Goal: Transaction & Acquisition: Purchase product/service

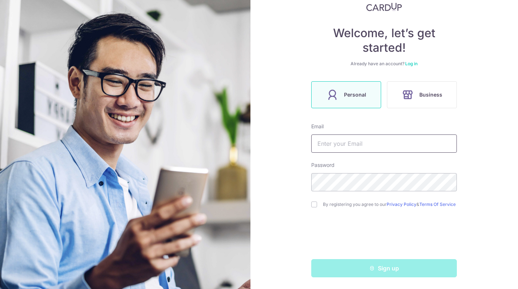
scroll to position [53, 0]
click at [350, 141] on input "text" at bounding box center [384, 143] width 146 height 18
type input "deborah.tan.jy@gmail.com"
click at [279, 226] on div "Welcome, let’s get started! Already have an account? Log in Personal Business E…" at bounding box center [385, 144] width 268 height 289
click at [314, 203] on input "checkbox" at bounding box center [314, 204] width 6 height 6
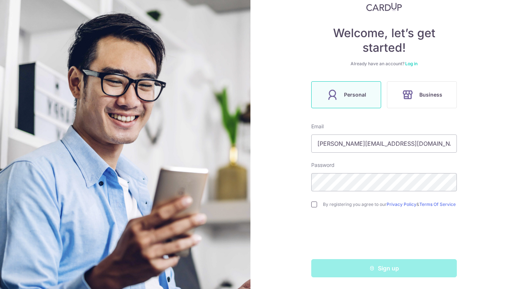
checkbox input "true"
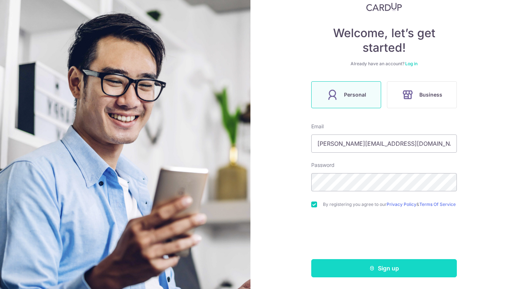
click at [400, 269] on button "Sign up" at bounding box center [384, 268] width 146 height 18
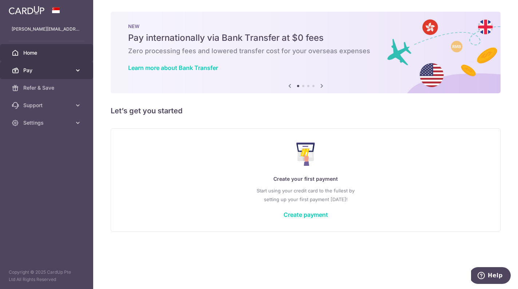
click at [76, 71] on icon at bounding box center [77, 70] width 7 height 7
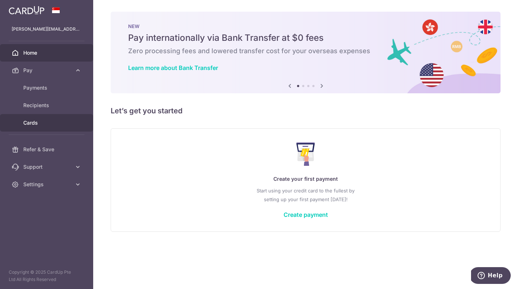
click at [48, 125] on span "Cards" at bounding box center [47, 122] width 48 height 7
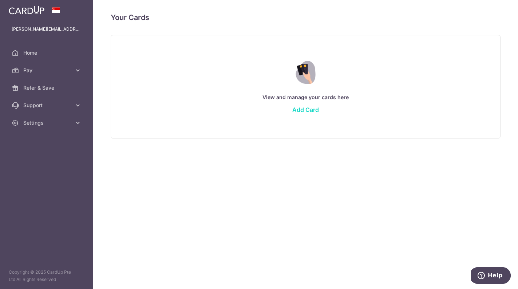
click at [309, 109] on link "Add Card" at bounding box center [305, 109] width 27 height 7
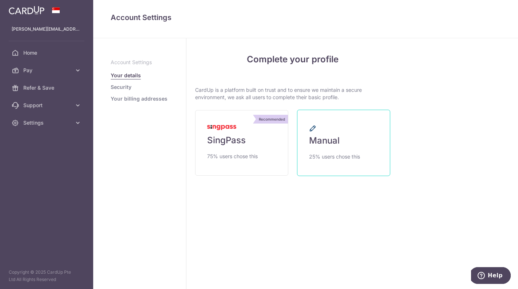
click at [322, 134] on link "Manual 25% users chose this" at bounding box center [343, 143] width 93 height 66
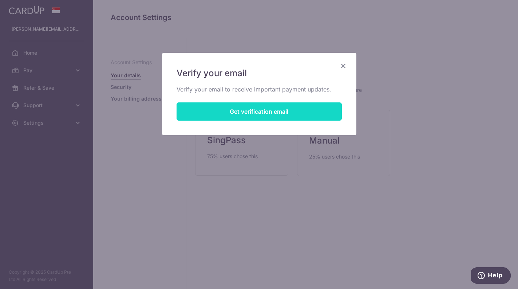
click at [281, 110] on button "Get verification email" at bounding box center [259, 111] width 165 height 18
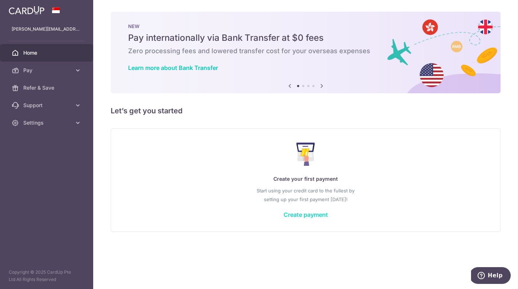
click at [293, 216] on link "Create payment" at bounding box center [306, 214] width 44 height 7
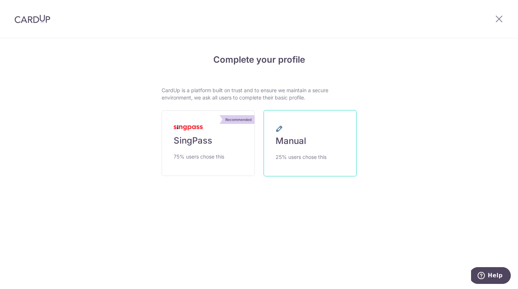
click at [299, 141] on span "Manual" at bounding box center [291, 141] width 31 height 12
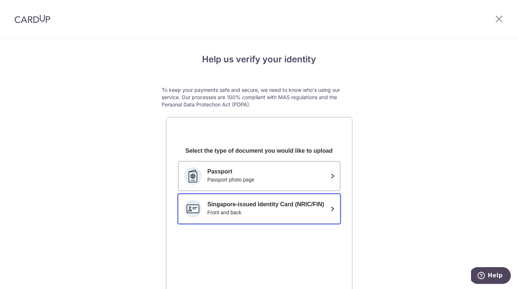
click at [306, 217] on div "Singapore-issued Identity Card (NRIC/FIN) Front and back" at bounding box center [268, 208] width 120 height 17
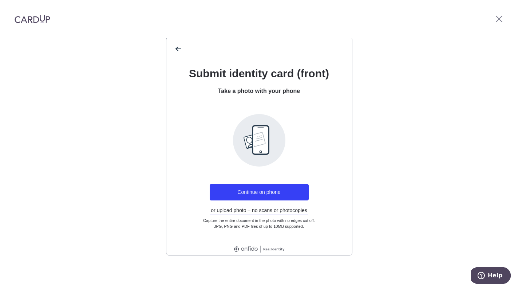
scroll to position [80, 0]
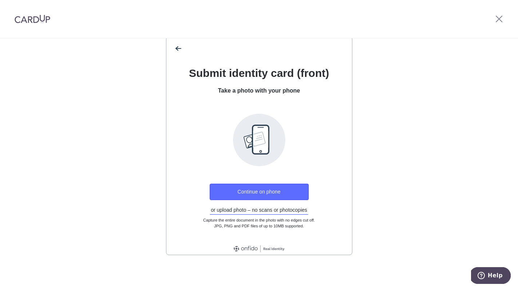
click at [290, 188] on button "Continue on phone" at bounding box center [259, 192] width 99 height 16
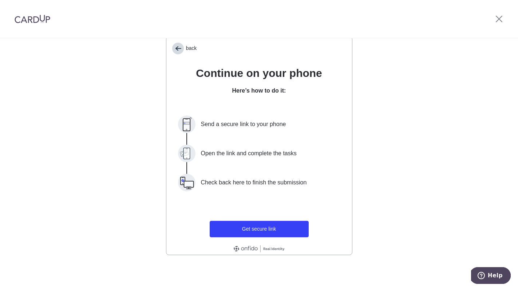
click at [179, 47] on span "back" at bounding box center [178, 49] width 12 height 12
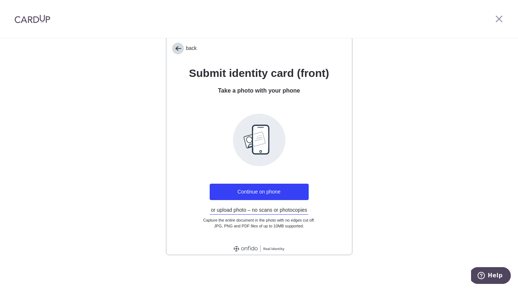
click at [179, 47] on span "back" at bounding box center [178, 49] width 12 height 12
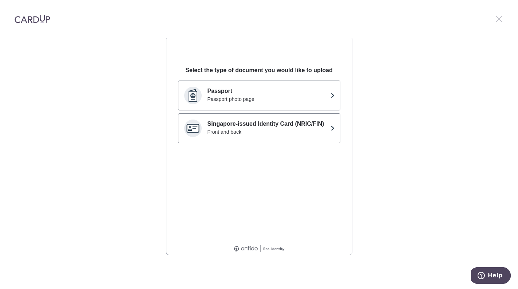
click at [499, 16] on icon at bounding box center [499, 18] width 9 height 9
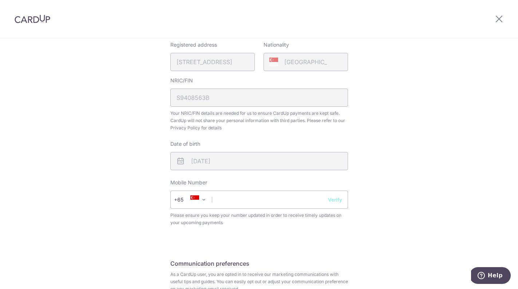
scroll to position [181, 0]
type input "98892220"
click at [337, 199] on button "Verify" at bounding box center [335, 198] width 14 height 7
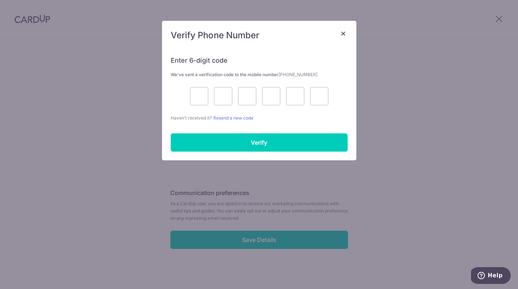
scroll to position [251, 0]
click at [196, 99] on input "text" at bounding box center [199, 96] width 18 height 18
type input "8"
type input "0"
type input "4"
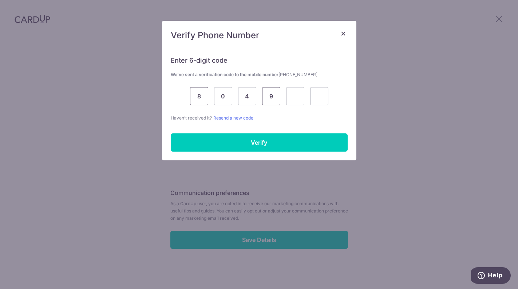
type input "9"
type input "2"
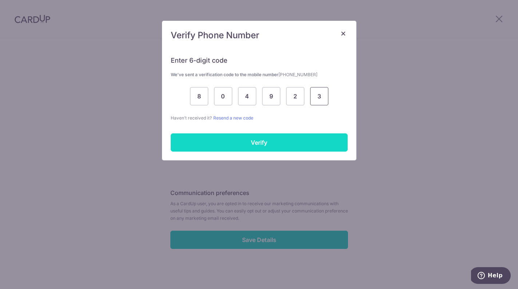
type input "3"
click at [224, 141] on input "Verify" at bounding box center [259, 142] width 177 height 18
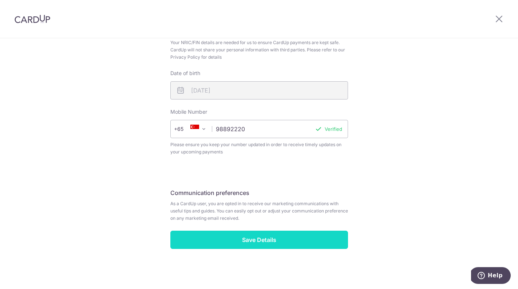
click at [294, 244] on input "Save Details" at bounding box center [259, 240] width 178 height 18
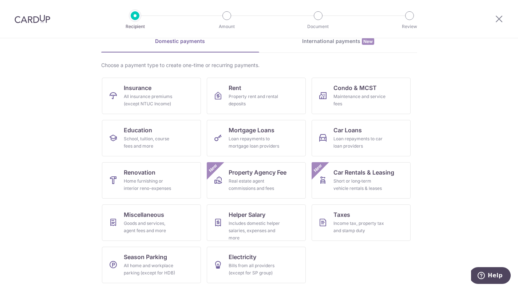
scroll to position [37, 0]
click at [158, 191] on div "Home furnishing or interior reno-expenses" at bounding box center [150, 184] width 52 height 15
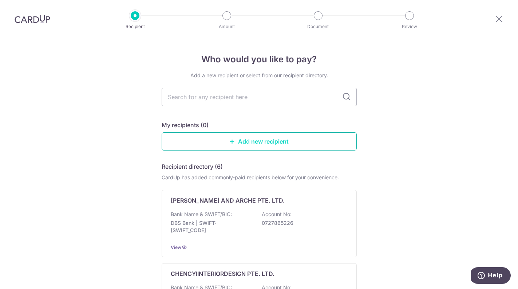
click at [270, 145] on link "Add new recipient" at bounding box center [259, 141] width 195 height 18
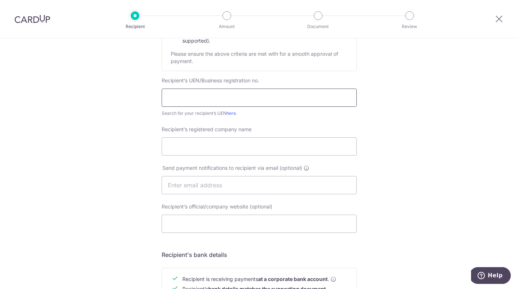
scroll to position [121, 0]
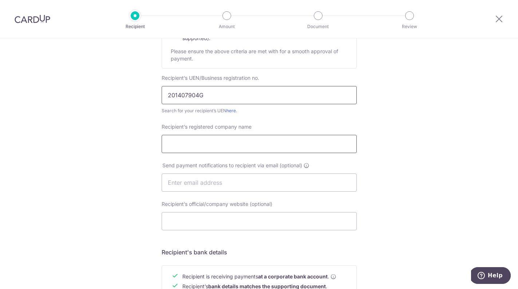
type input "201407904G"
type input "SPACE ATELIER PTE LTD"
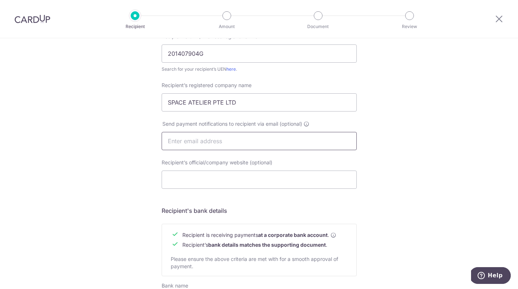
scroll to position [162, 0]
type input "account@spaceatelier.com.sg"
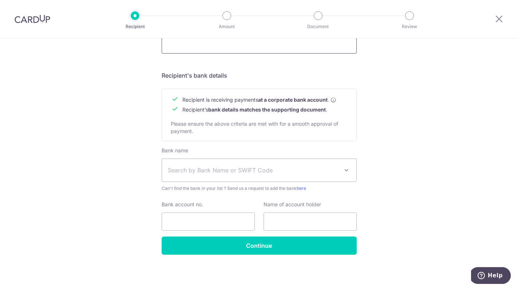
scroll to position [297, 0]
click at [317, 170] on span "Search by Bank Name or SWIFT Code" at bounding box center [253, 170] width 171 height 9
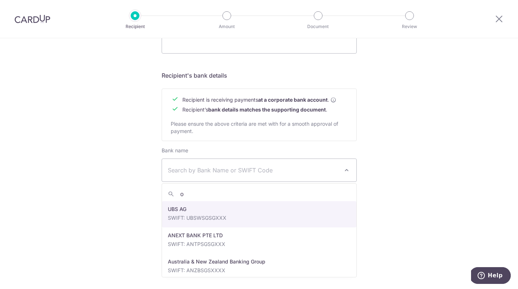
type input "oc"
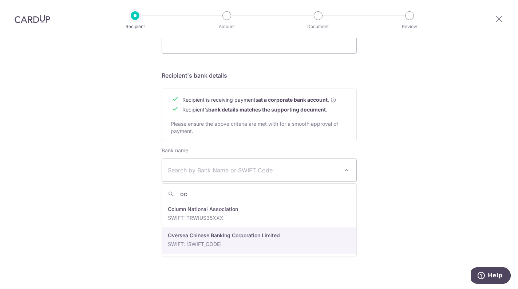
select select "12"
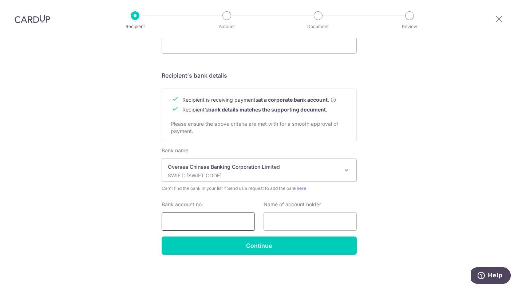
click at [219, 217] on input "Bank account no." at bounding box center [208, 221] width 93 height 18
type input "640830964001"
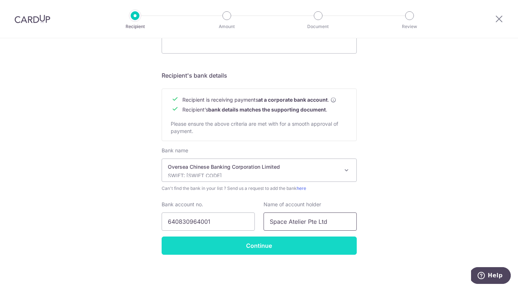
type input "Space Atelier Pte Ltd"
click at [255, 243] on input "Continue" at bounding box center [259, 245] width 195 height 18
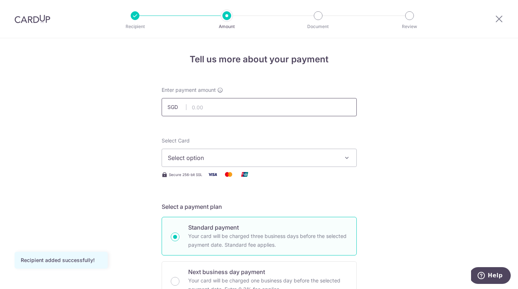
click at [336, 101] on input "text" at bounding box center [259, 107] width 195 height 18
click at [348, 156] on icon "button" at bounding box center [346, 157] width 7 height 7
click at [310, 157] on span "Select option" at bounding box center [253, 157] width 170 height 9
click at [267, 175] on span "Add credit card" at bounding box center [266, 177] width 170 height 7
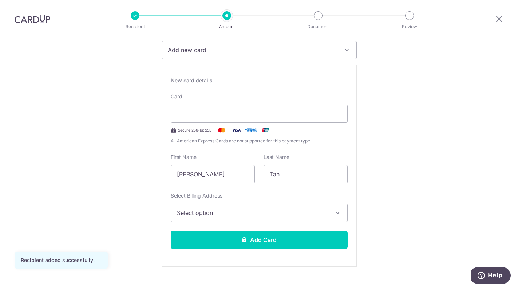
scroll to position [111, 0]
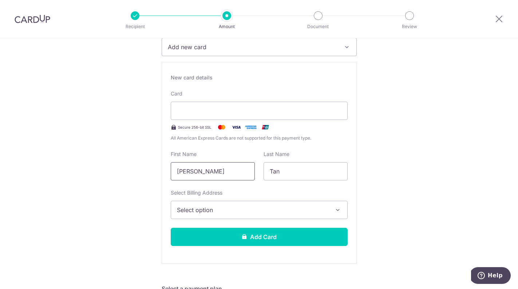
drag, startPoint x: 229, startPoint y: 172, endPoint x: 153, endPoint y: 166, distance: 76.4
drag, startPoint x: 286, startPoint y: 173, endPoint x: 236, endPoint y: 173, distance: 49.9
click at [236, 173] on div "First Name Last Name Tan" at bounding box center [259, 165] width 186 height 30
click at [188, 166] on input "text" at bounding box center [213, 171] width 84 height 18
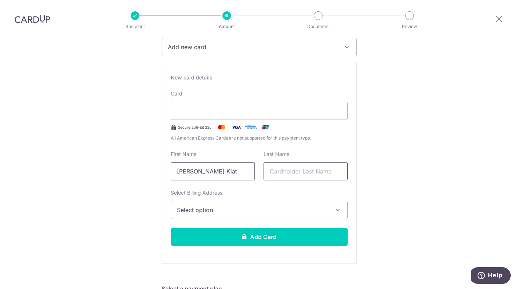
type input "Ryan Choon Kiat"
click at [283, 177] on input "text" at bounding box center [306, 171] width 84 height 18
type input "Tan"
click at [272, 209] on span "Select option" at bounding box center [252, 209] width 151 height 9
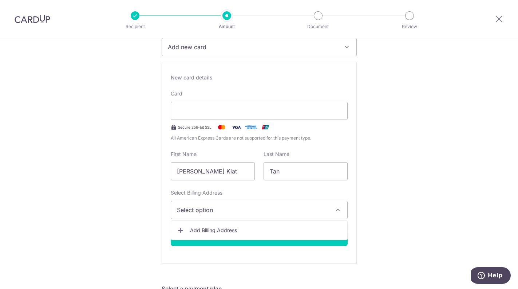
click at [219, 225] on link "Add Billing Address" at bounding box center [259, 230] width 176 height 13
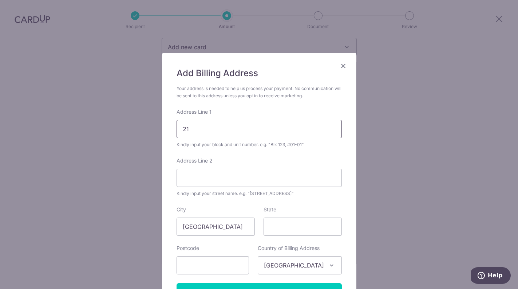
type input "2"
type input "9 Capricorn Drive"
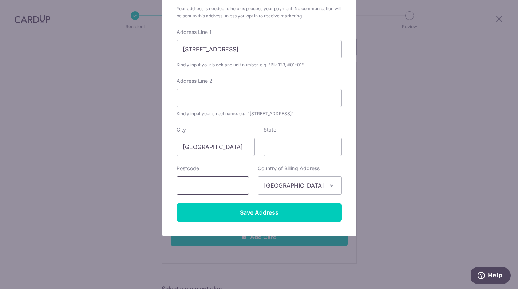
scroll to position [80, 0]
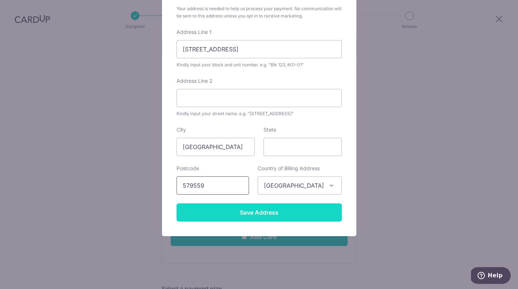
type input "579559"
click at [245, 214] on input "Save Address" at bounding box center [259, 212] width 165 height 18
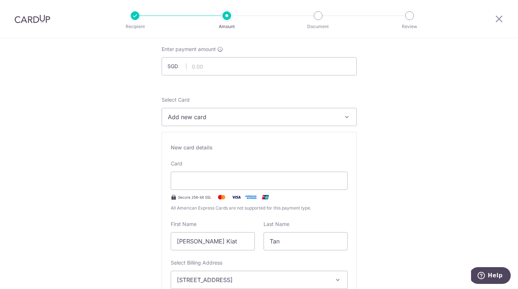
scroll to position [40, 0]
click at [250, 187] on div at bounding box center [259, 181] width 177 height 18
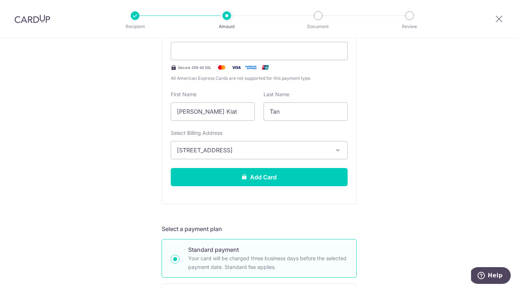
scroll to position [173, 0]
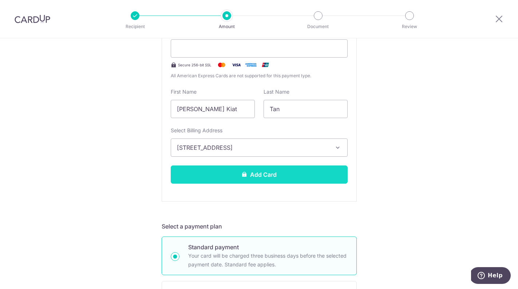
click at [292, 172] on button "Add Card" at bounding box center [259, 174] width 177 height 18
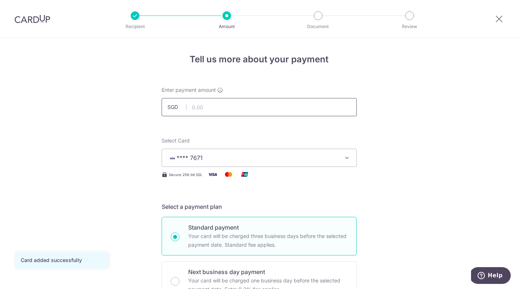
click at [247, 108] on input "text" at bounding box center [259, 107] width 195 height 18
type input "28,427.20"
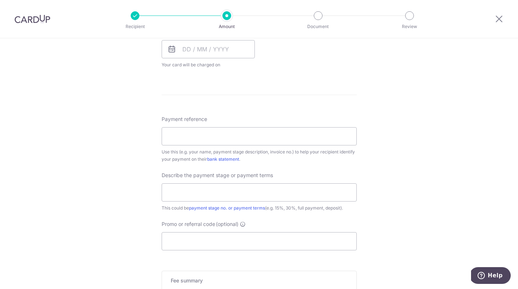
scroll to position [361, 0]
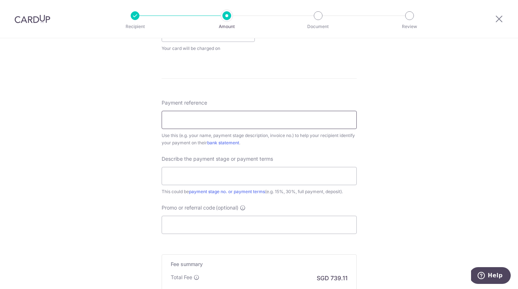
click at [263, 118] on input "Payment reference" at bounding box center [259, 120] width 195 height 18
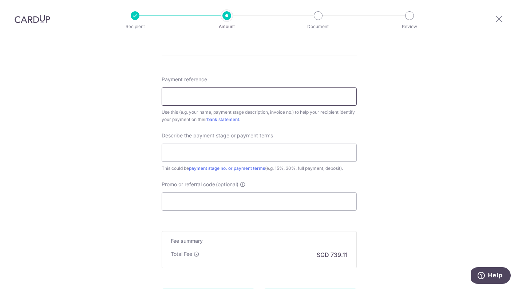
scroll to position [384, 0]
click at [276, 196] on input "Promo or referral code (optional)" at bounding box center [259, 202] width 195 height 18
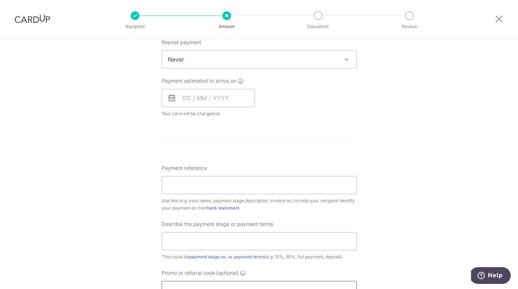
scroll to position [346, 0]
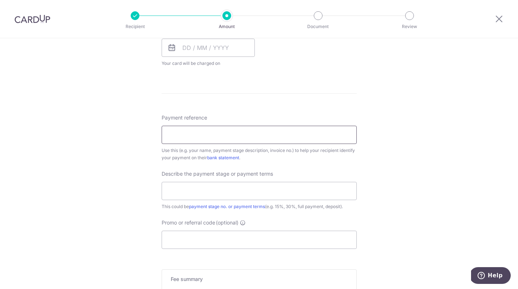
click at [281, 134] on input "Payment reference" at bounding box center [259, 135] width 195 height 18
type input "JOB ID SA-057-24-07 PM [PERSON_NAME]"
click at [241, 190] on input "text" at bounding box center [259, 191] width 195 height 18
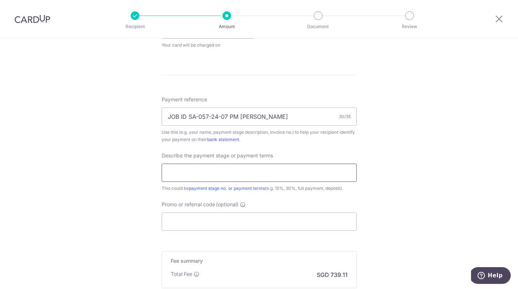
scroll to position [369, 0]
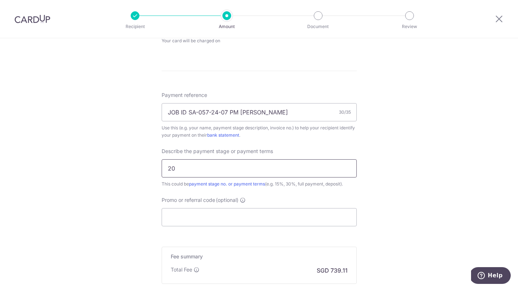
type input "2"
click at [292, 224] on input "Promo or referral code (optional)" at bounding box center [259, 217] width 195 height 18
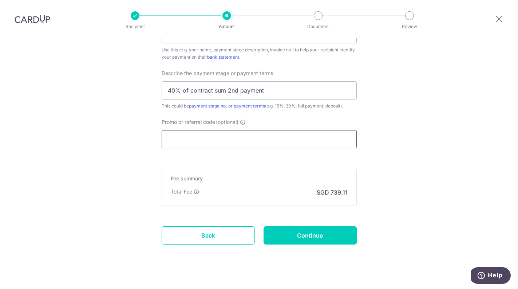
scroll to position [422, 0]
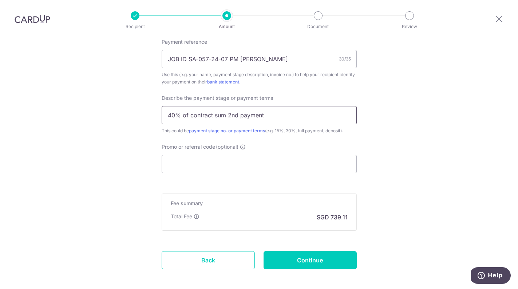
drag, startPoint x: 275, startPoint y: 118, endPoint x: 234, endPoint y: 114, distance: 41.0
click at [234, 114] on input "40% of contract sum 2nd payment" at bounding box center [259, 115] width 195 height 18
type input "40% of contract sum"
click at [226, 161] on input "Promo or referral code (optional)" at bounding box center [259, 164] width 195 height 18
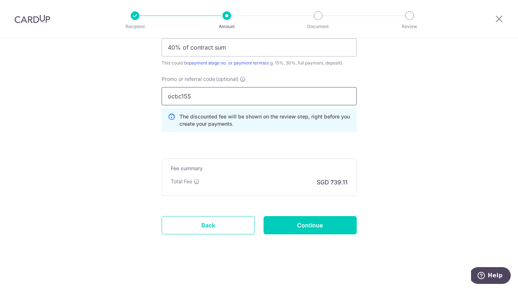
scroll to position [490, 0]
type input "ocbc155"
click at [323, 221] on input "Continue" at bounding box center [310, 225] width 93 height 18
type input "Create Schedule"
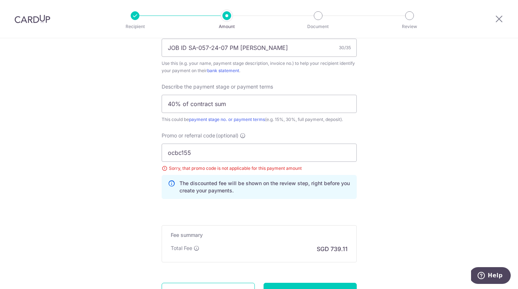
scroll to position [451, 0]
drag, startPoint x: 197, startPoint y: 153, endPoint x: 145, endPoint y: 148, distance: 52.0
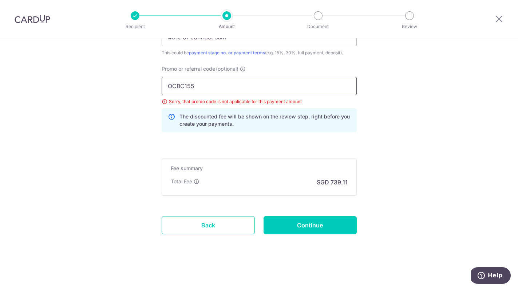
scroll to position [517, 0]
type input "OCBC155"
click at [286, 222] on input "Continue" at bounding box center [310, 225] width 93 height 18
type input "Create Schedule"
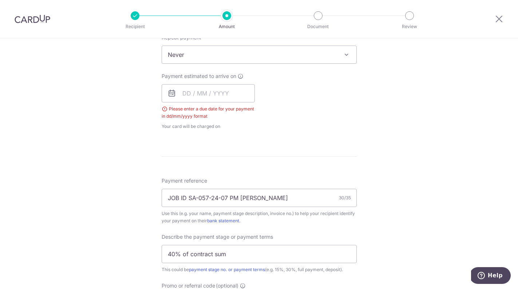
scroll to position [269, 0]
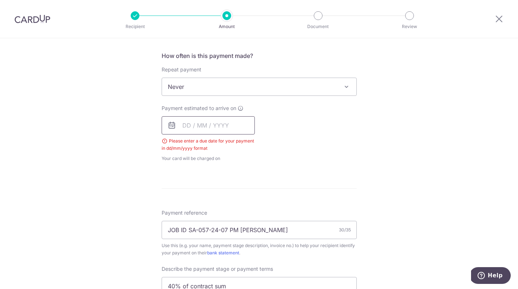
click at [220, 127] on input "text" at bounding box center [208, 125] width 93 height 18
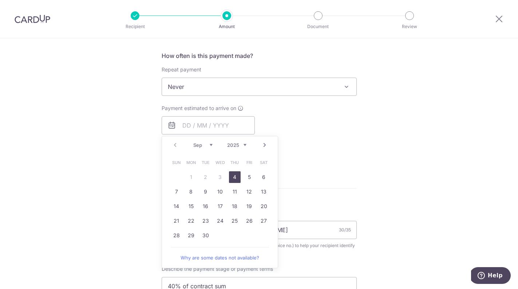
click at [235, 177] on link "4" at bounding box center [235, 177] width 12 height 12
type input "04/09/2025"
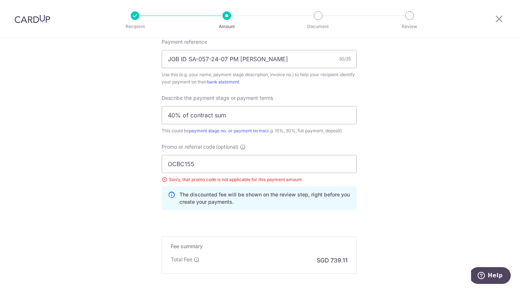
scroll to position [506, 0]
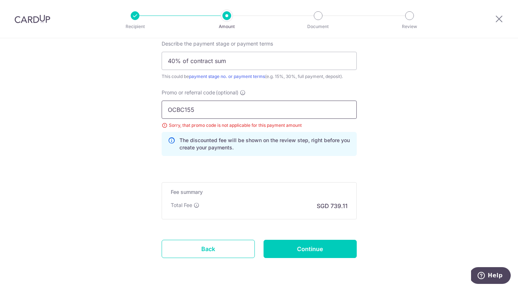
click at [285, 117] on input "OCBC155" at bounding box center [259, 110] width 195 height 18
click at [294, 244] on input "Continue" at bounding box center [310, 249] width 93 height 18
type input "Create Schedule"
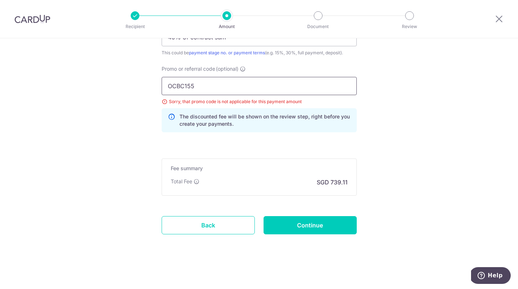
drag, startPoint x: 197, startPoint y: 84, endPoint x: 142, endPoint y: 83, distance: 55.4
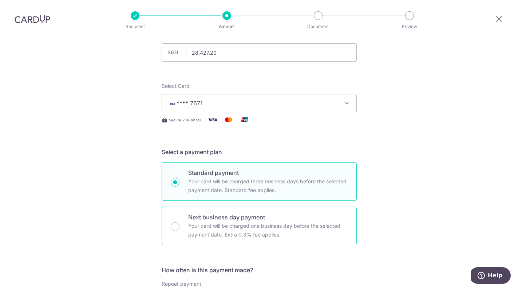
scroll to position [8, 0]
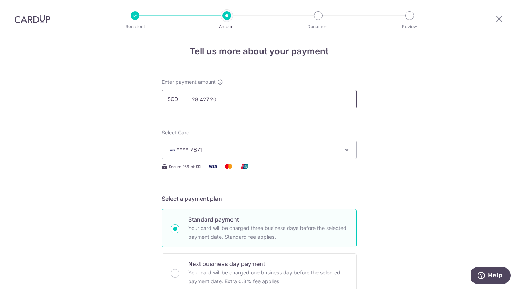
drag, startPoint x: 224, startPoint y: 102, endPoint x: 192, endPoint y: 100, distance: 32.8
click at [192, 100] on input "28,427.20" at bounding box center [259, 99] width 195 height 18
type input "20,000.00"
click at [326, 133] on div "Select Card **** 7671 Add credit card Your Cards **** 7671" at bounding box center [259, 144] width 195 height 30
click at [275, 148] on span "**** 7671" at bounding box center [253, 149] width 170 height 9
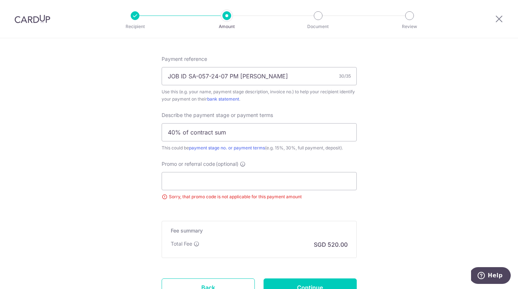
scroll to position [436, 0]
click at [238, 131] on input "40% of contract sum" at bounding box center [259, 131] width 195 height 18
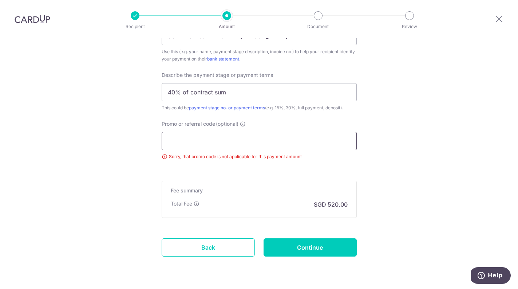
click at [271, 141] on input "Promo or referral code (optional)" at bounding box center [259, 141] width 195 height 18
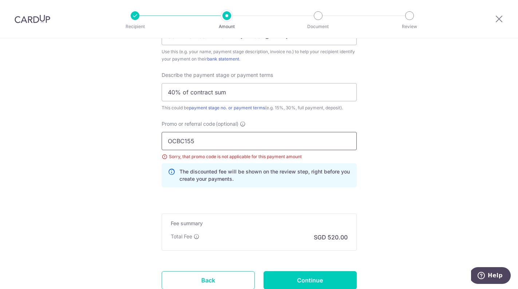
type input "OCBC155"
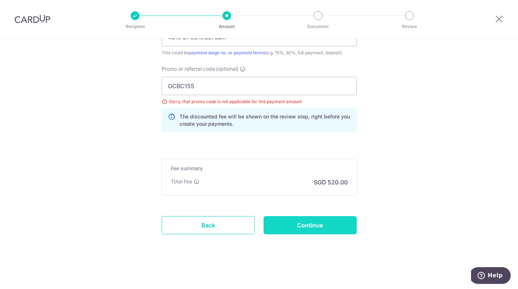
scroll to position [530, 0]
click at [308, 223] on input "Continue" at bounding box center [310, 225] width 93 height 18
type input "Update Schedule"
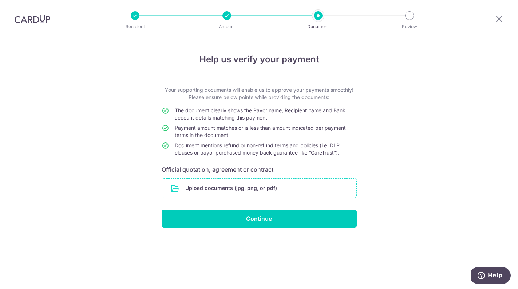
click at [283, 192] on input "file" at bounding box center [259, 187] width 194 height 19
click at [316, 188] on input "file" at bounding box center [259, 187] width 194 height 19
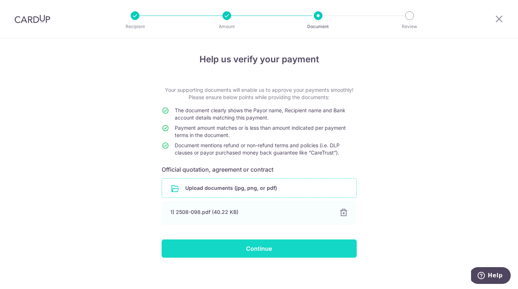
click at [277, 245] on input "Continue" at bounding box center [259, 248] width 195 height 18
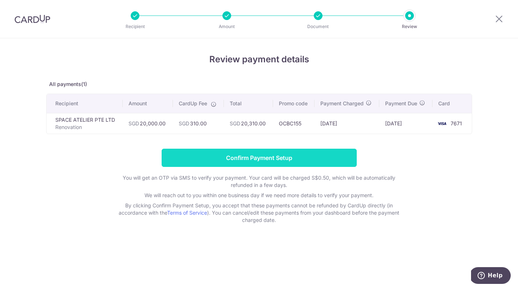
click at [308, 160] on input "Confirm Payment Setup" at bounding box center [259, 158] width 195 height 18
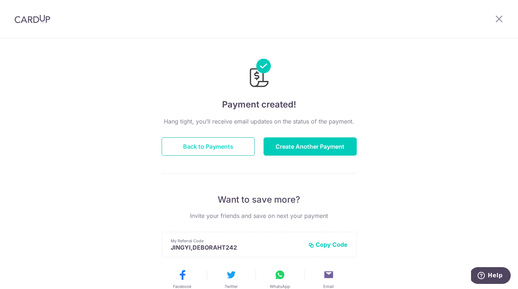
click at [219, 144] on button "Back to Payments" at bounding box center [208, 146] width 93 height 18
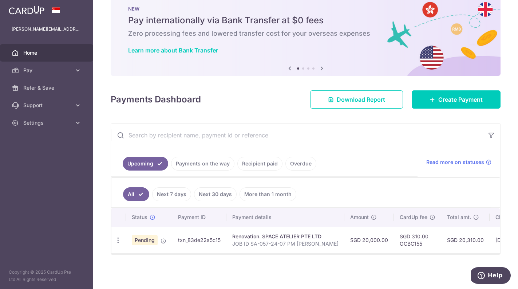
scroll to position [17, 0]
click at [427, 99] on link "Create Payment" at bounding box center [456, 99] width 89 height 18
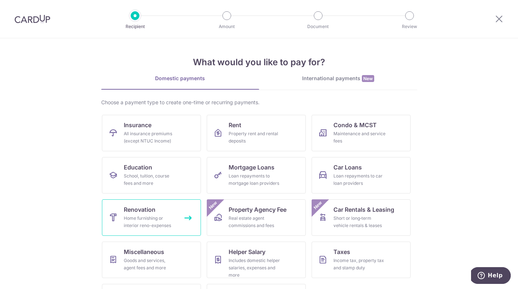
click at [141, 228] on div "Home furnishing or interior reno-expenses" at bounding box center [150, 221] width 52 height 15
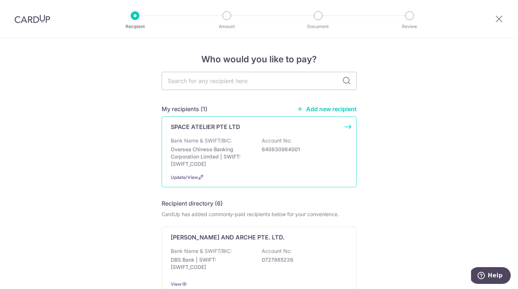
click at [206, 147] on p "Oversea Chinese Banking Corporation Limited | SWIFT: [SWIFT_CODE]" at bounding box center [212, 157] width 82 height 22
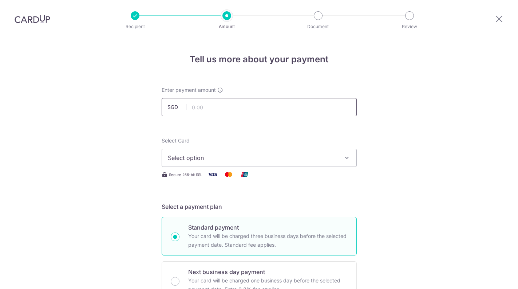
click at [234, 109] on input "text" at bounding box center [259, 107] width 195 height 18
type input "8,427.20"
click at [241, 153] on span "Select option" at bounding box center [253, 157] width 170 height 9
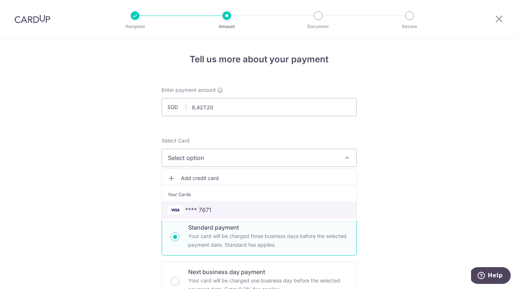
click at [213, 210] on span "**** 7671" at bounding box center [259, 209] width 183 height 9
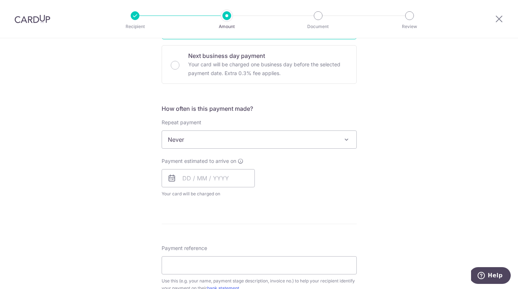
scroll to position [217, 0]
click at [227, 176] on input "text" at bounding box center [208, 177] width 93 height 18
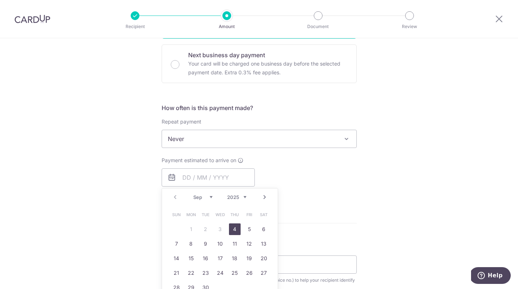
click at [236, 228] on link "4" at bounding box center [235, 229] width 12 height 12
type input "04/09/2025"
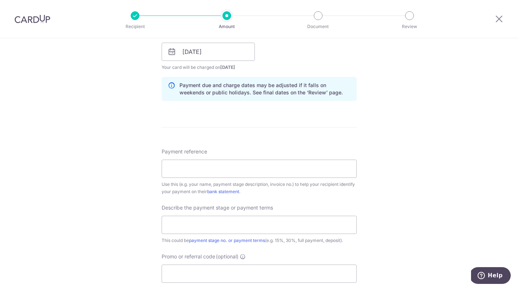
scroll to position [344, 0]
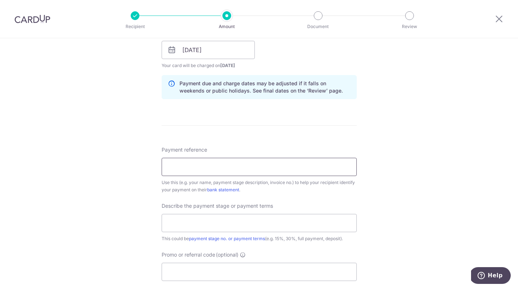
click at [277, 173] on input "Payment reference" at bounding box center [259, 167] width 195 height 18
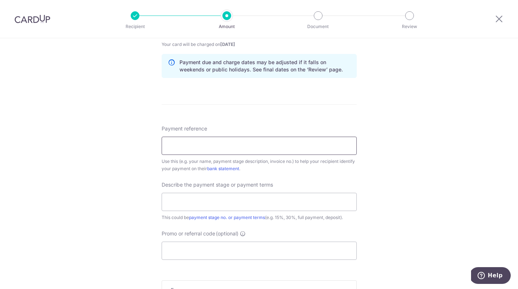
scroll to position [370, 0]
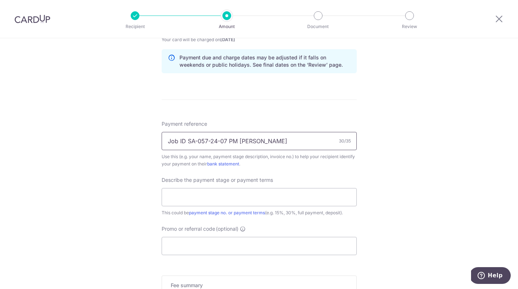
type input "Job ID SA-057-24-07 PM Francis"
click at [355, 173] on div "Payment reference Job ID SA-057-24-07 PM Francis 30/35 Use this (e.g. your name…" at bounding box center [259, 187] width 195 height 135
click at [298, 193] on input "text" at bounding box center [259, 197] width 195 height 18
type input "4"
type input "40% of contract sum (2nd payment)"
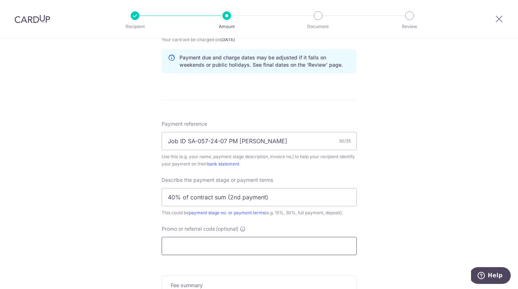
click at [278, 245] on input "Promo or referral code (optional)" at bounding box center [259, 246] width 195 height 18
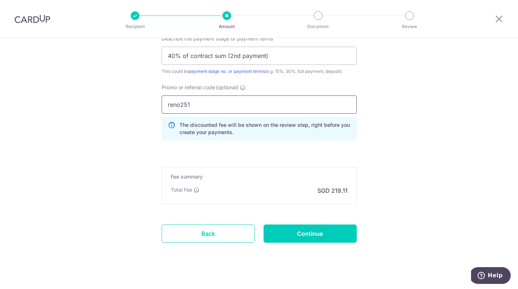
scroll to position [512, 0]
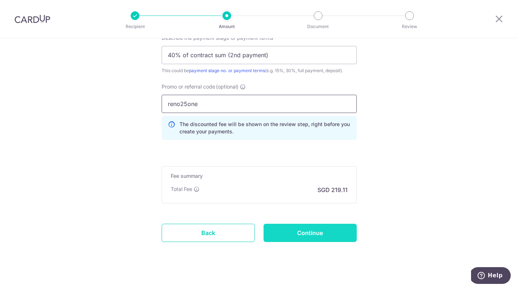
type input "reno25one"
click at [285, 227] on input "Continue" at bounding box center [310, 233] width 93 height 18
type input "Create Schedule"
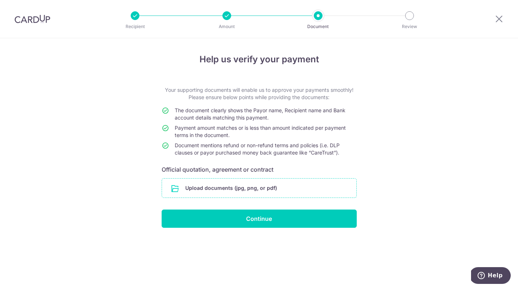
click at [252, 189] on input "file" at bounding box center [259, 187] width 194 height 19
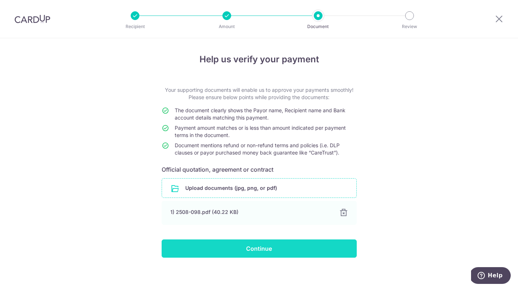
click at [320, 257] on input "Continue" at bounding box center [259, 248] width 195 height 18
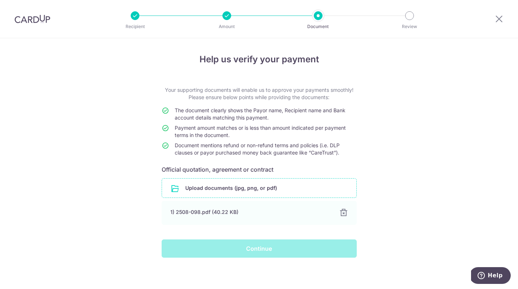
click at [269, 251] on div "Continue" at bounding box center [259, 248] width 204 height 18
click at [385, 130] on div "Help us verify your payment Your supporting documents will enable us to approve…" at bounding box center [259, 164] width 518 height 253
click at [224, 246] on div "Continue" at bounding box center [259, 248] width 204 height 18
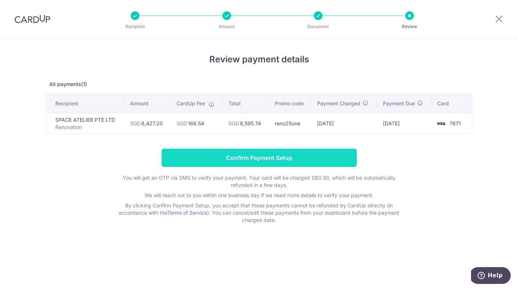
click at [272, 158] on input "Confirm Payment Setup" at bounding box center [259, 158] width 195 height 18
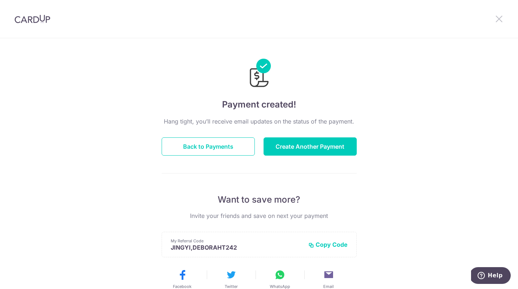
click at [502, 19] on icon at bounding box center [499, 18] width 9 height 9
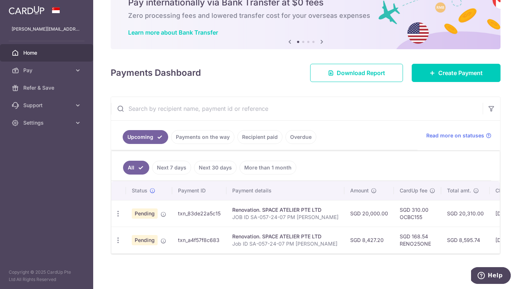
scroll to position [35, 0]
